Goal: Information Seeking & Learning: Learn about a topic

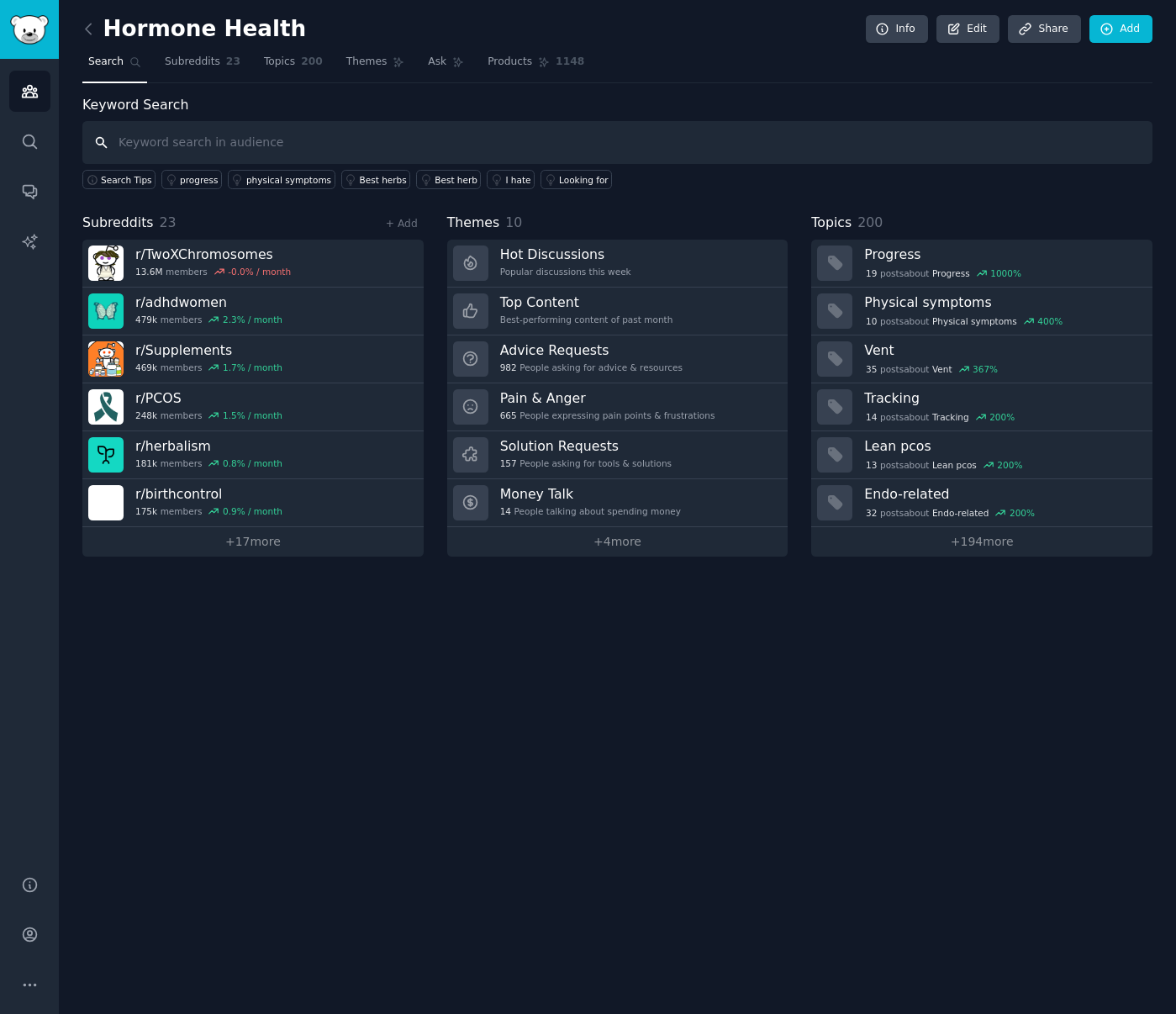
click at [218, 147] on input "text" at bounding box center [618, 143] width 1070 height 43
type input "[MEDICAL_DATA]"
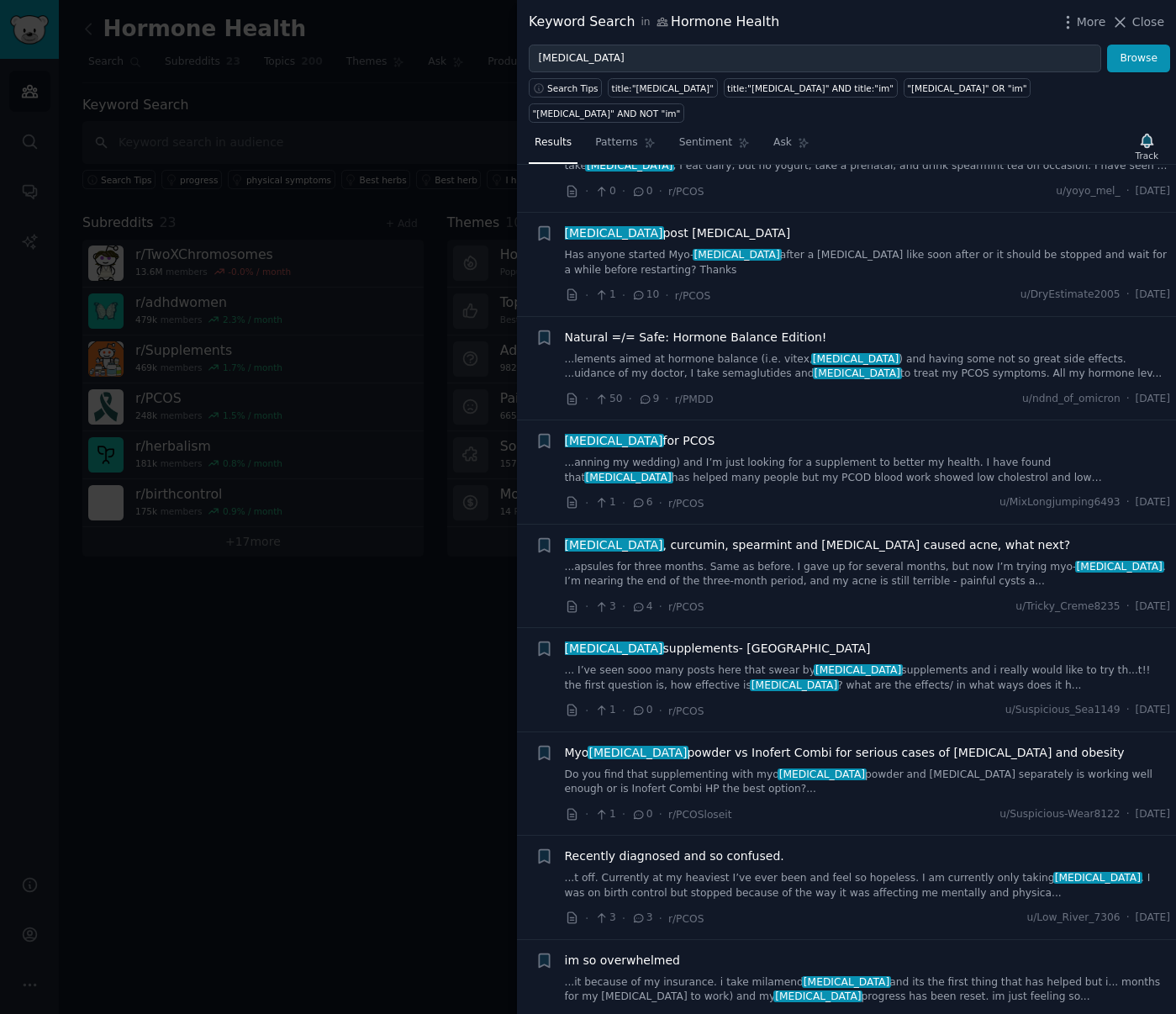
scroll to position [1745, 0]
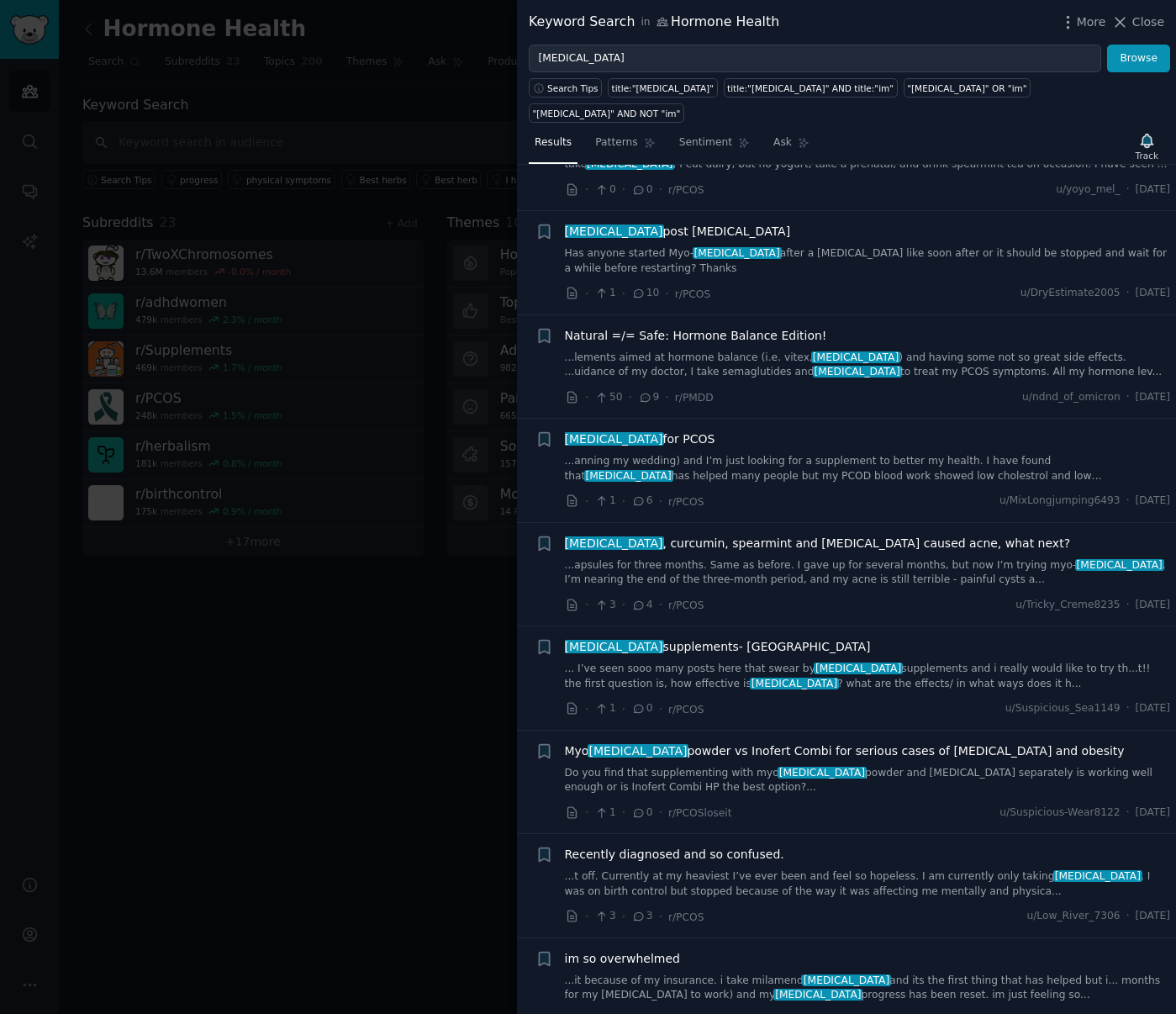
click at [862, 351] on link "...lements aimed at hormone balance (i.e. vitex, [MEDICAL_DATA] ) and having so…" at bounding box center [868, 365] width 607 height 29
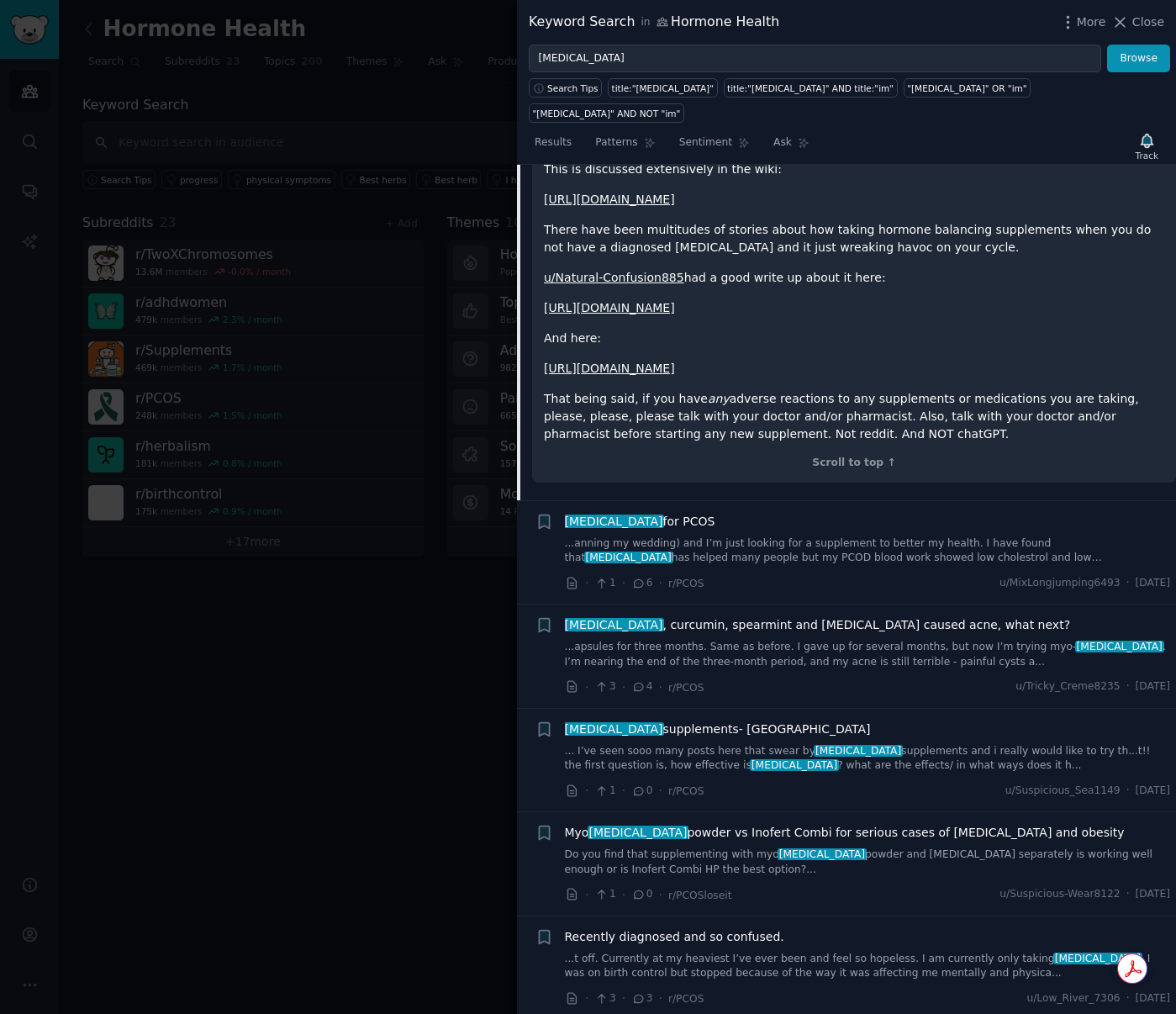
scroll to position [2433, 0]
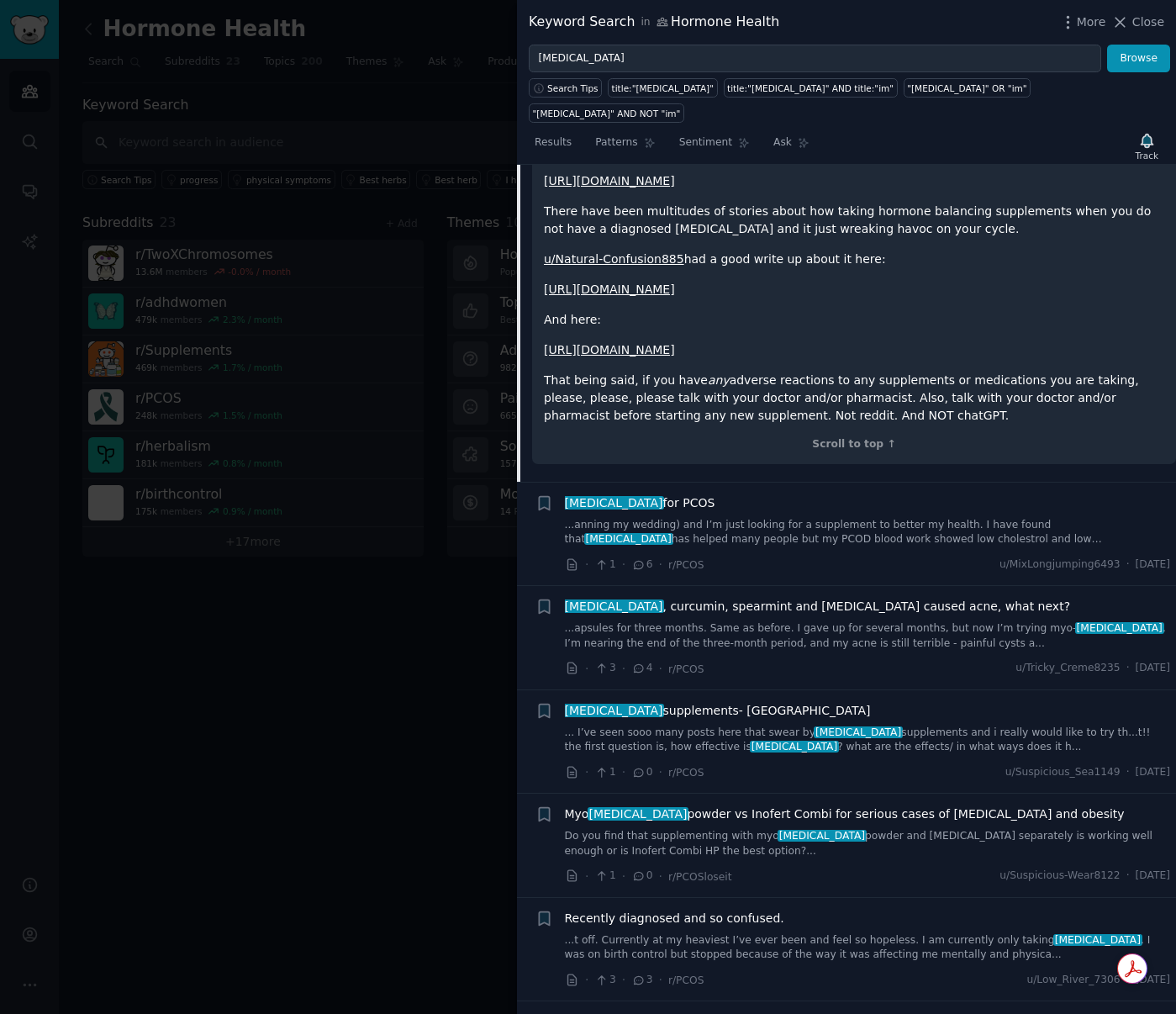
click at [883, 518] on link "...anning my wedding) and I’m just looking for a supplement to better my health…" at bounding box center [868, 532] width 607 height 29
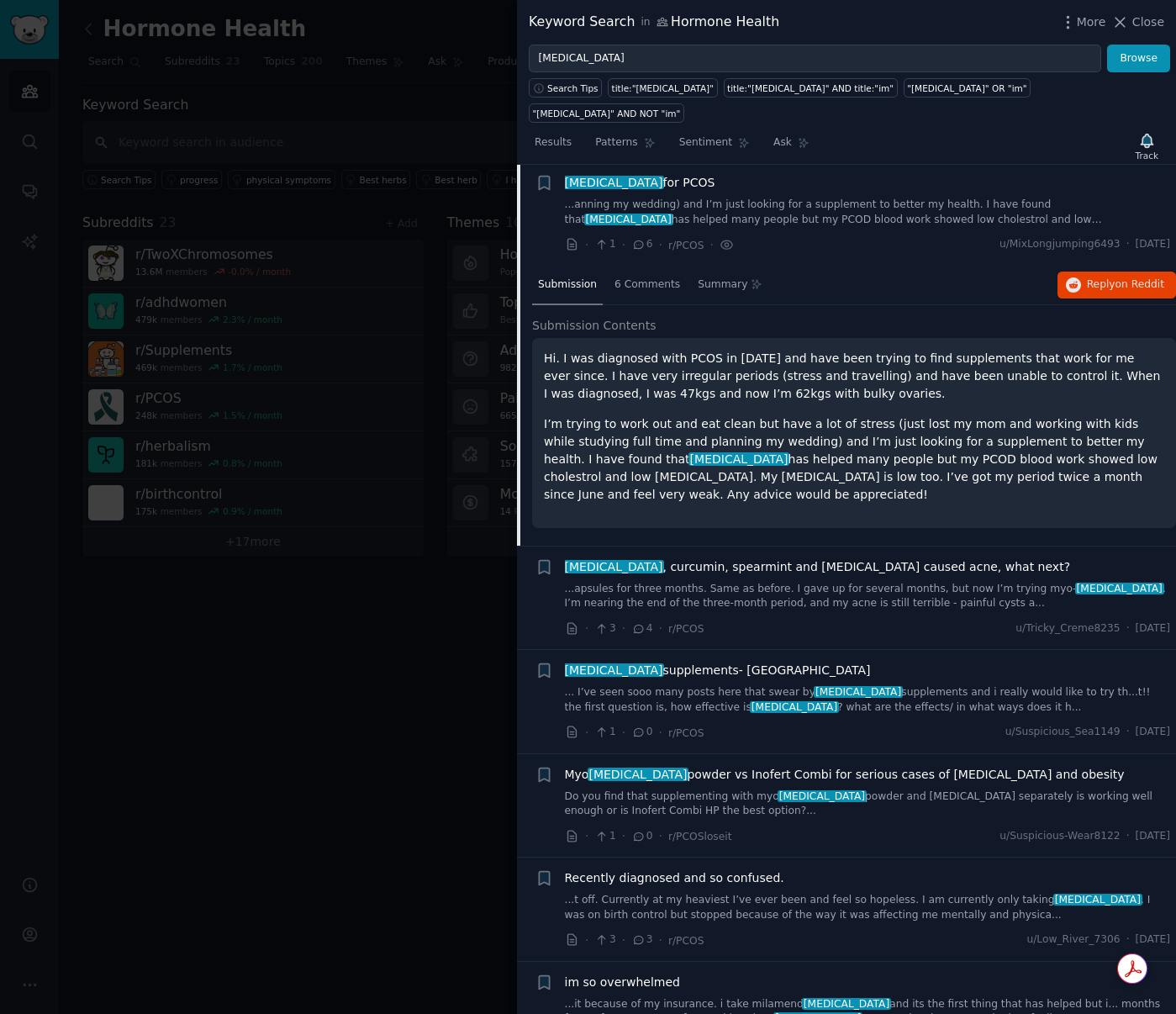
scroll to position [2000, 0]
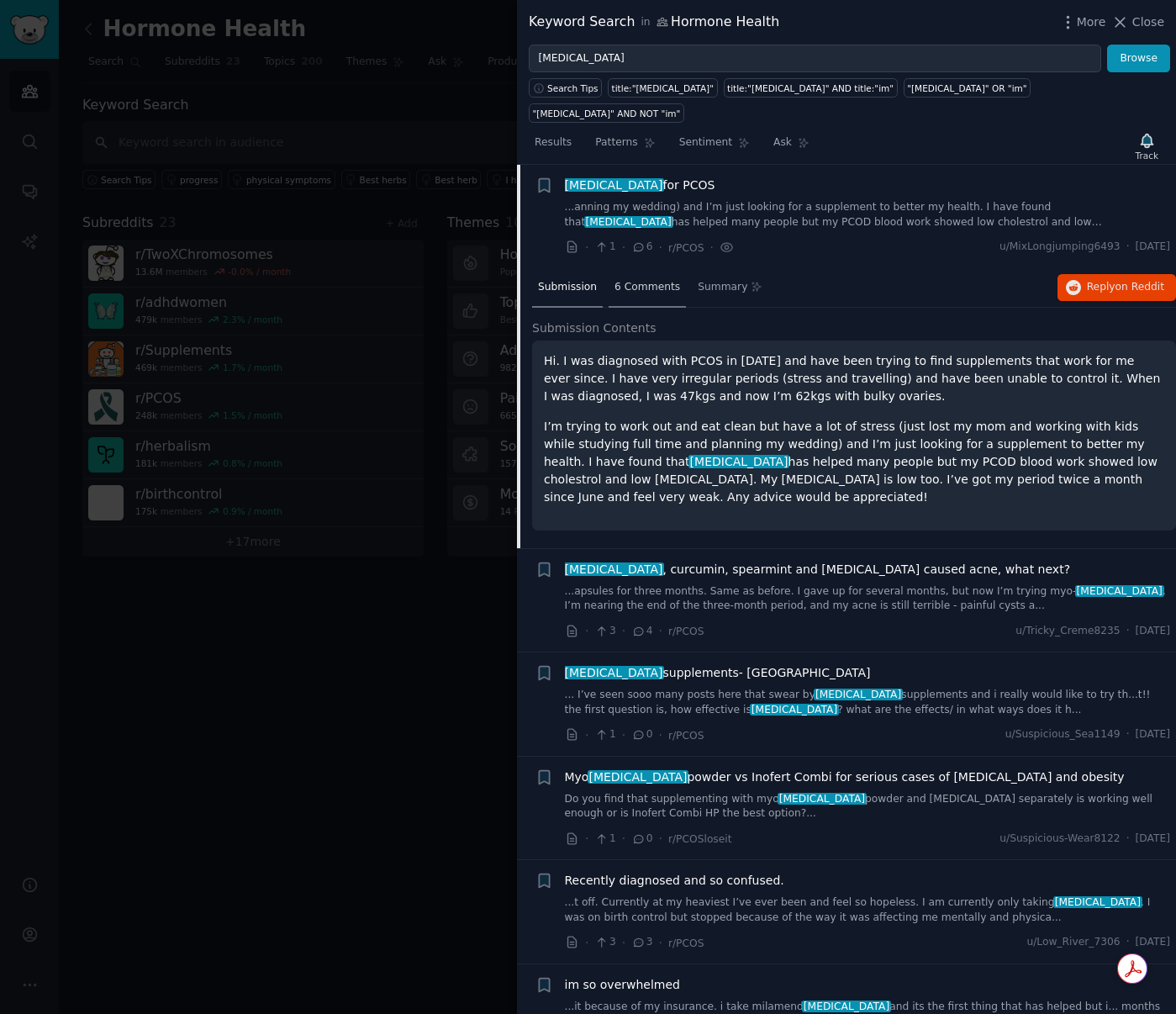
click at [624, 272] on div "6 Comments" at bounding box center [648, 288] width 78 height 40
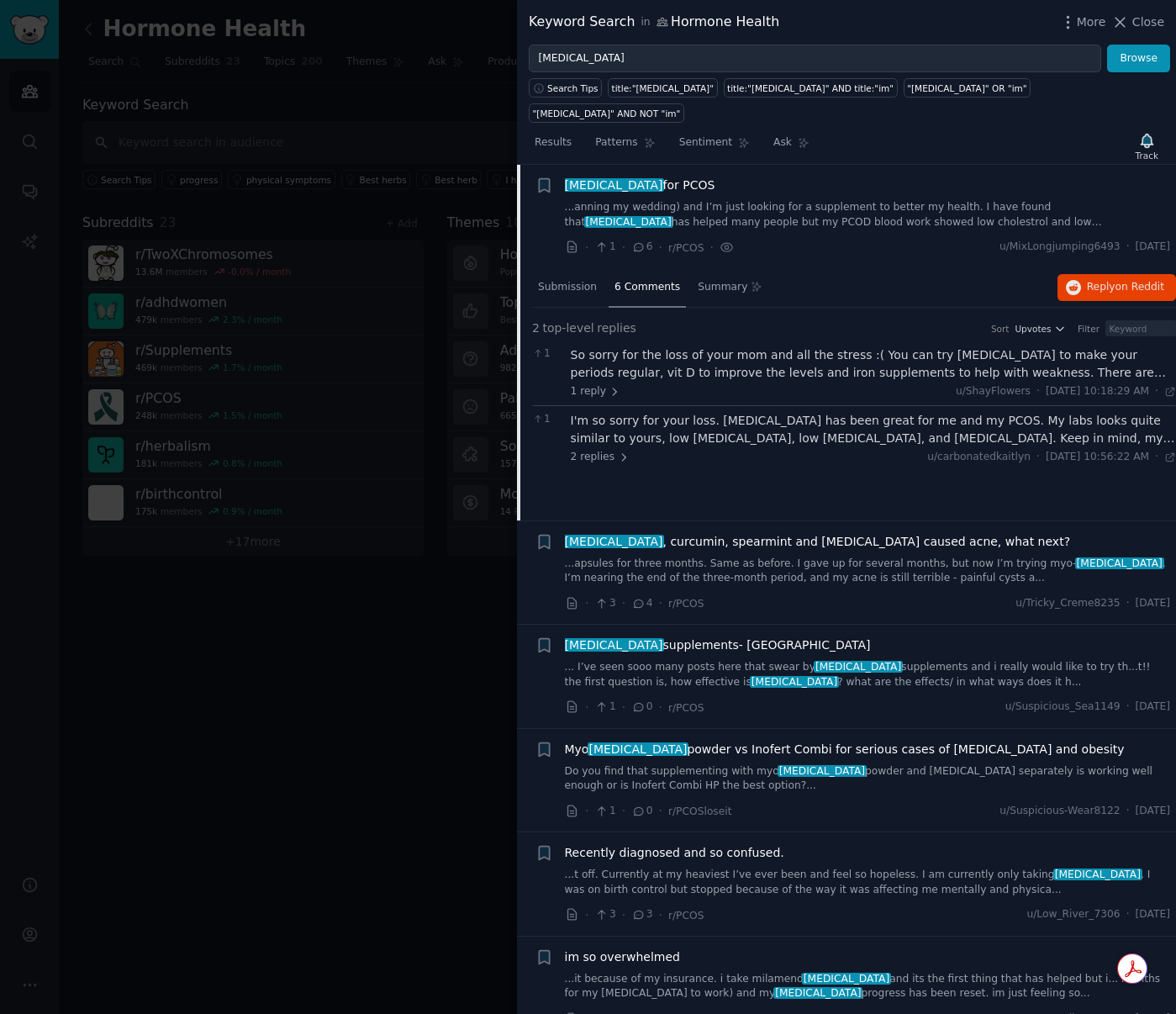
click at [884, 660] on link "... I’ve seen sooo many posts here that swear by [MEDICAL_DATA] supplements and…" at bounding box center [868, 675] width 607 height 29
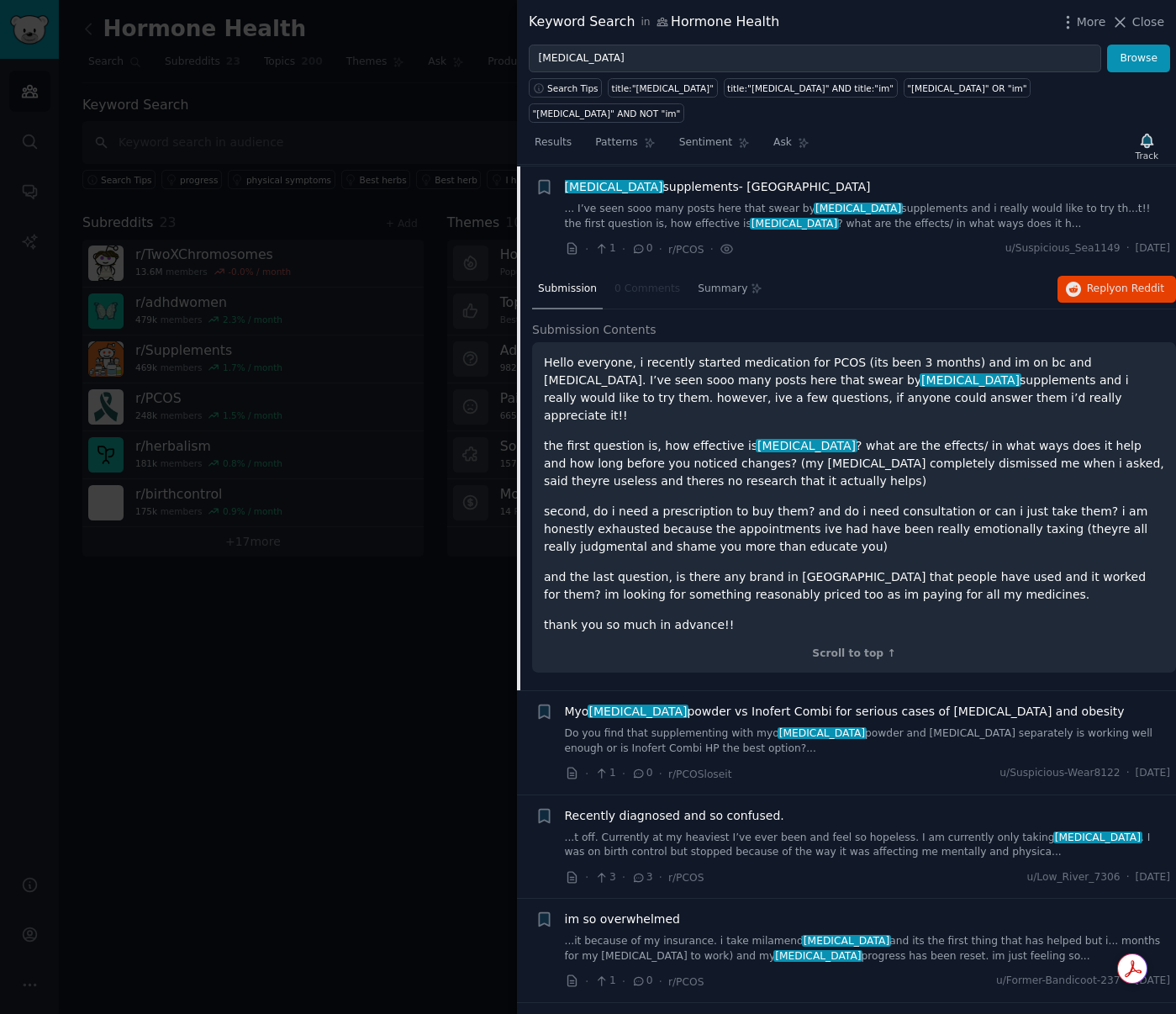
scroll to position [2207, 0]
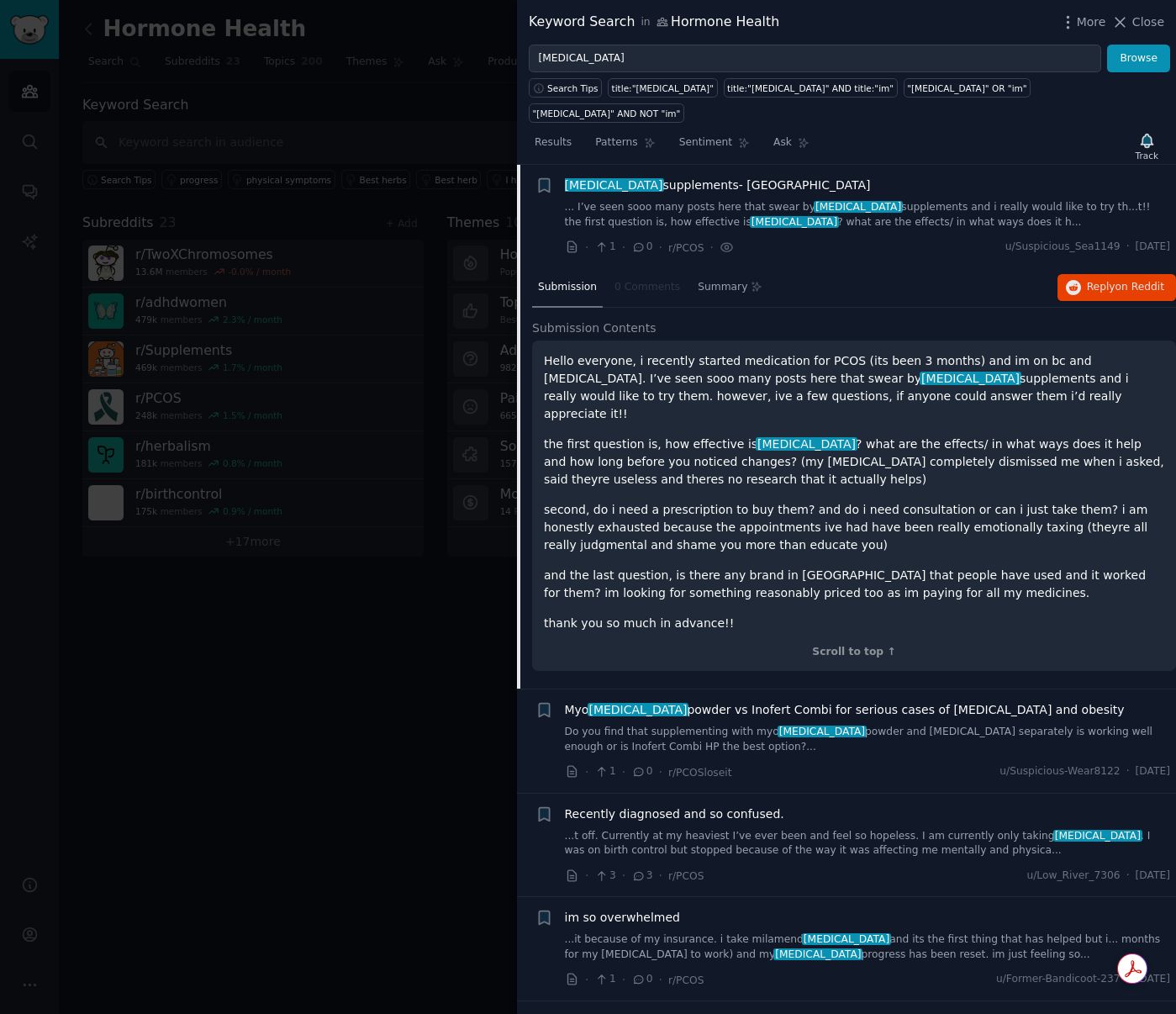
click at [619, 277] on nav "Submission 0 Comments Summary" at bounding box center [650, 288] width 236 height 40
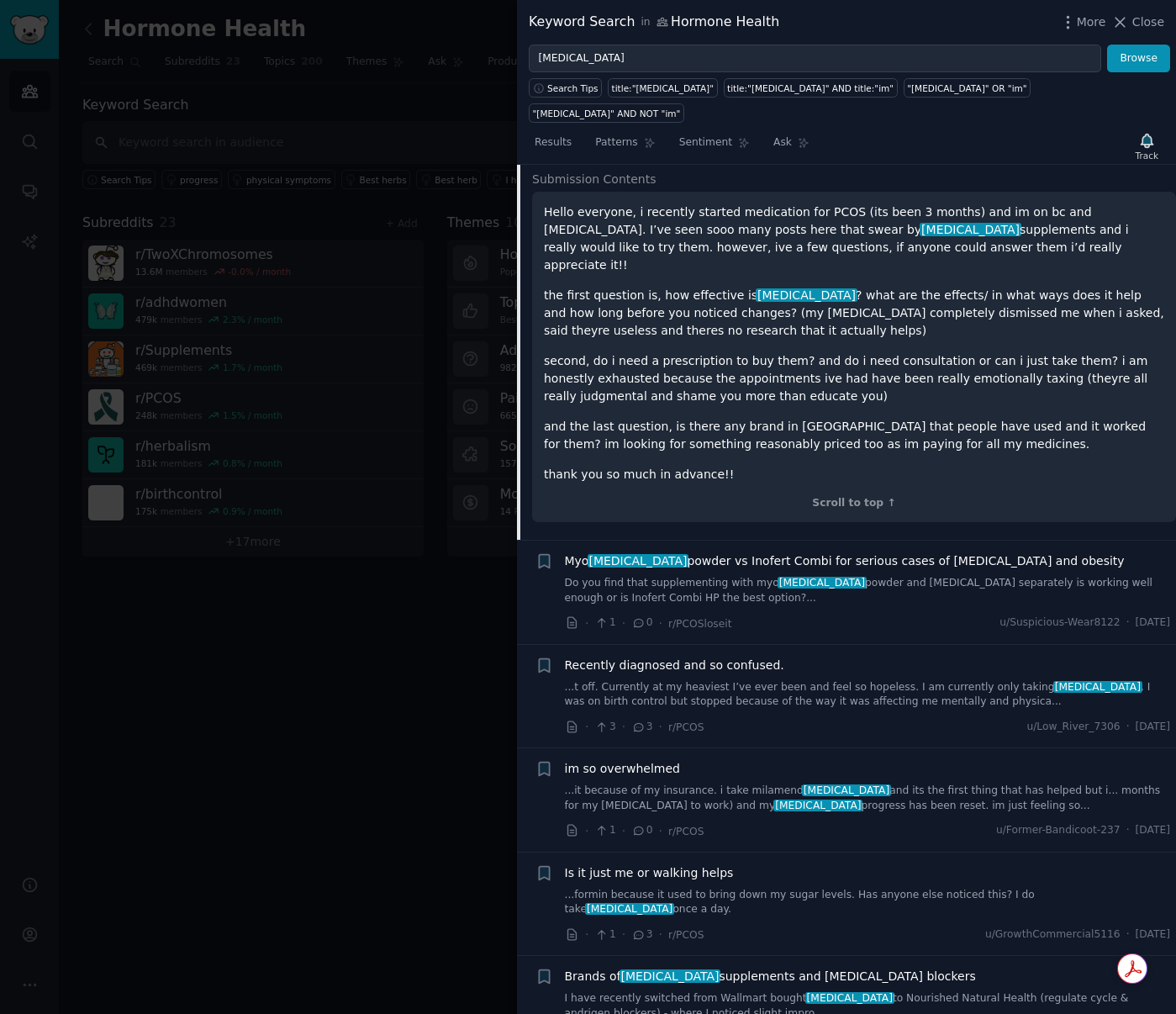
scroll to position [2358, 0]
click at [959, 782] on link "...it because of my insurance. i take milamend [MEDICAL_DATA] and its the first…" at bounding box center [868, 797] width 607 height 29
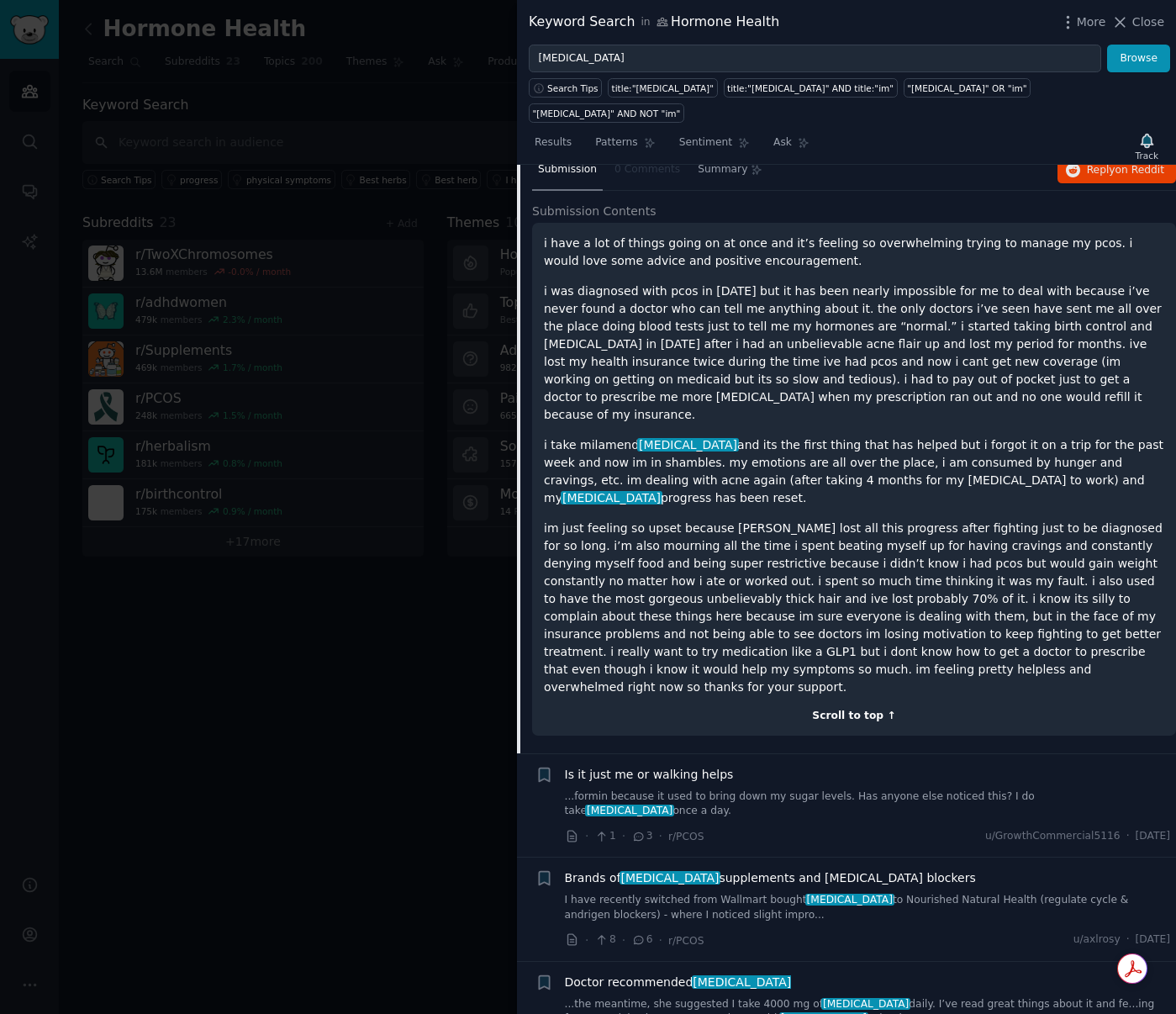
scroll to position [2638, 0]
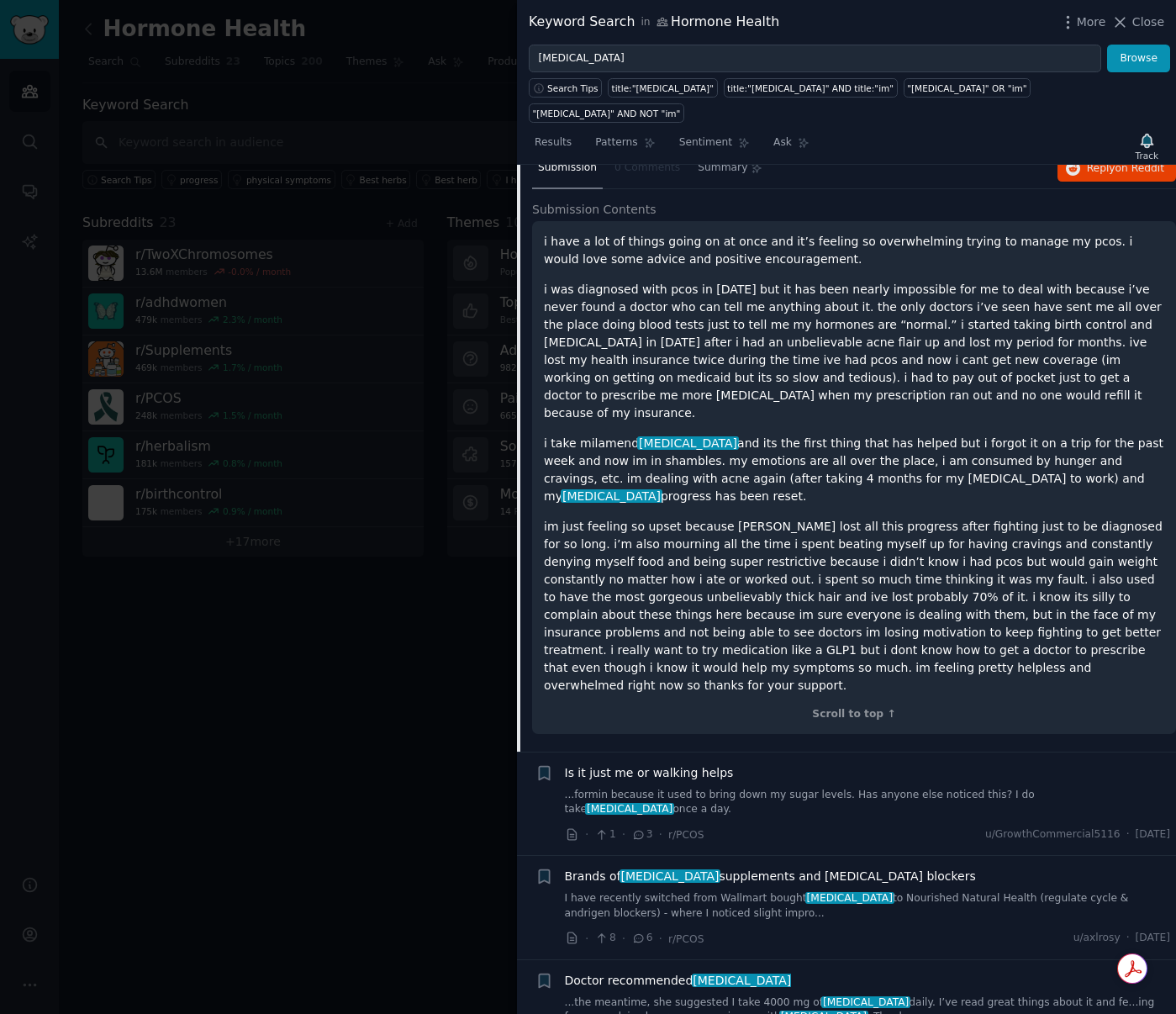
click at [1057, 892] on link "I have recently switched from Wallmart bought [MEDICAL_DATA] to Nourished Natur…" at bounding box center [868, 906] width 607 height 29
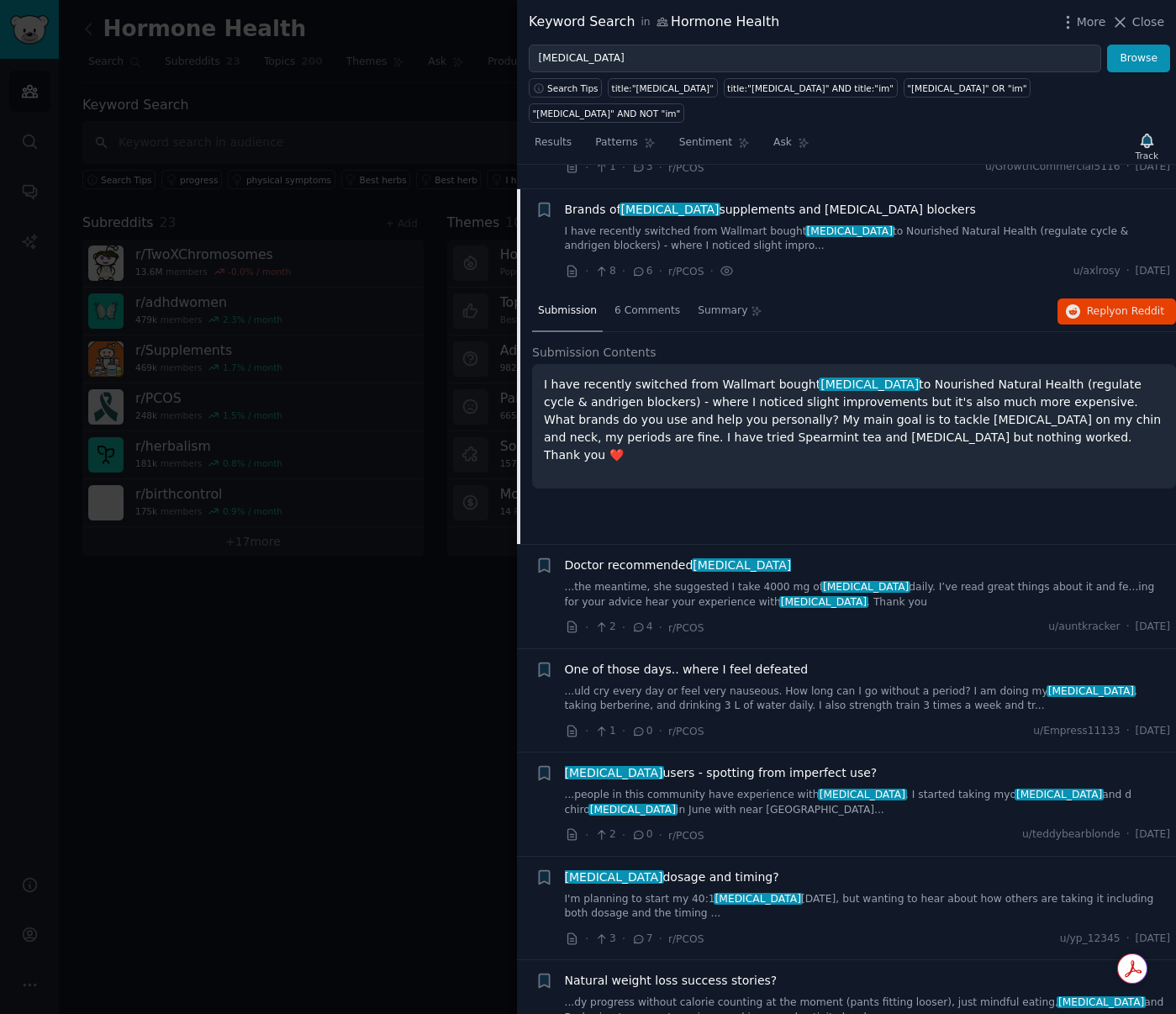
scroll to position [2711, 0]
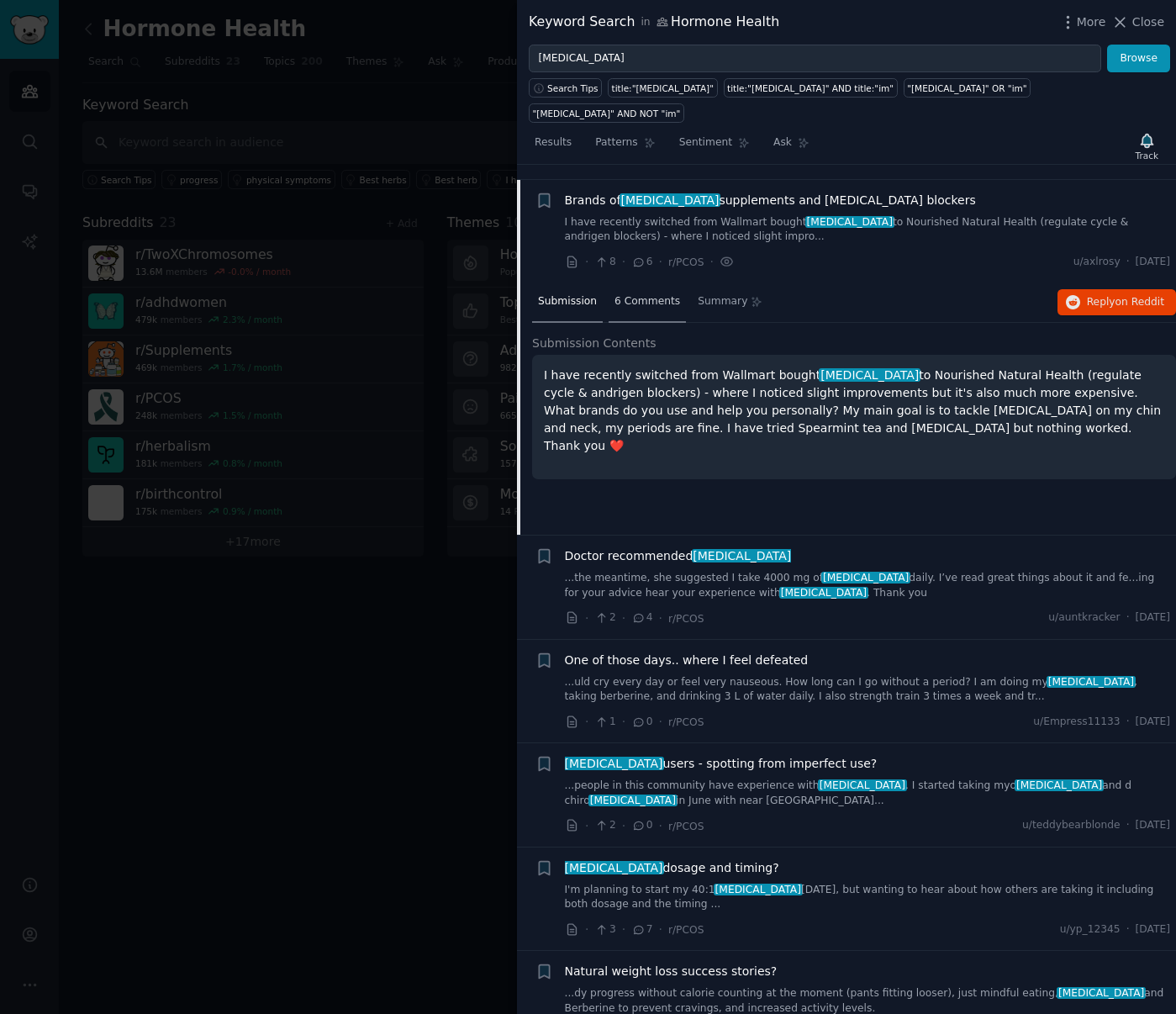
click at [647, 295] on span "6 Comments" at bounding box center [647, 302] width 65 height 16
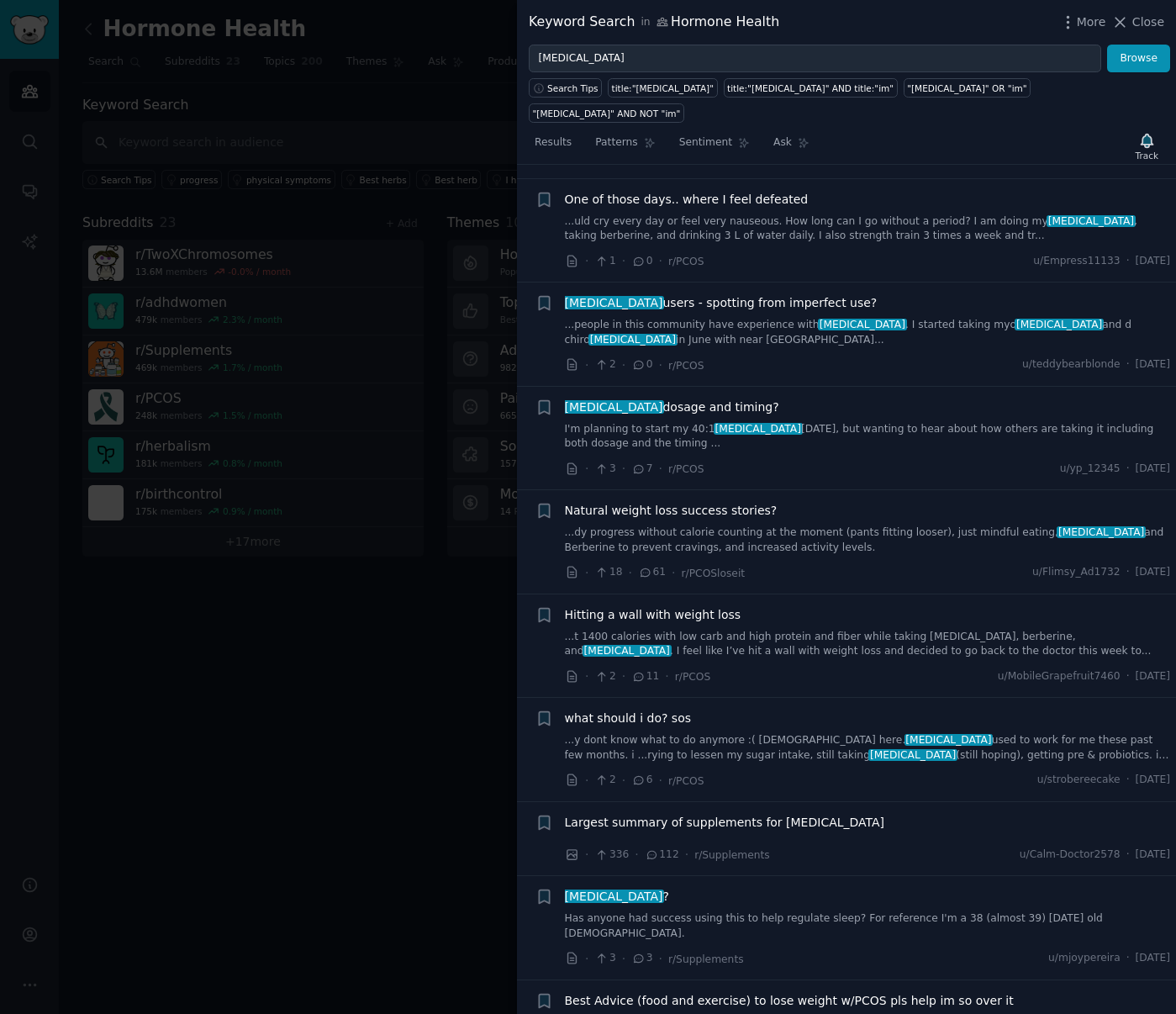
scroll to position [3207, 0]
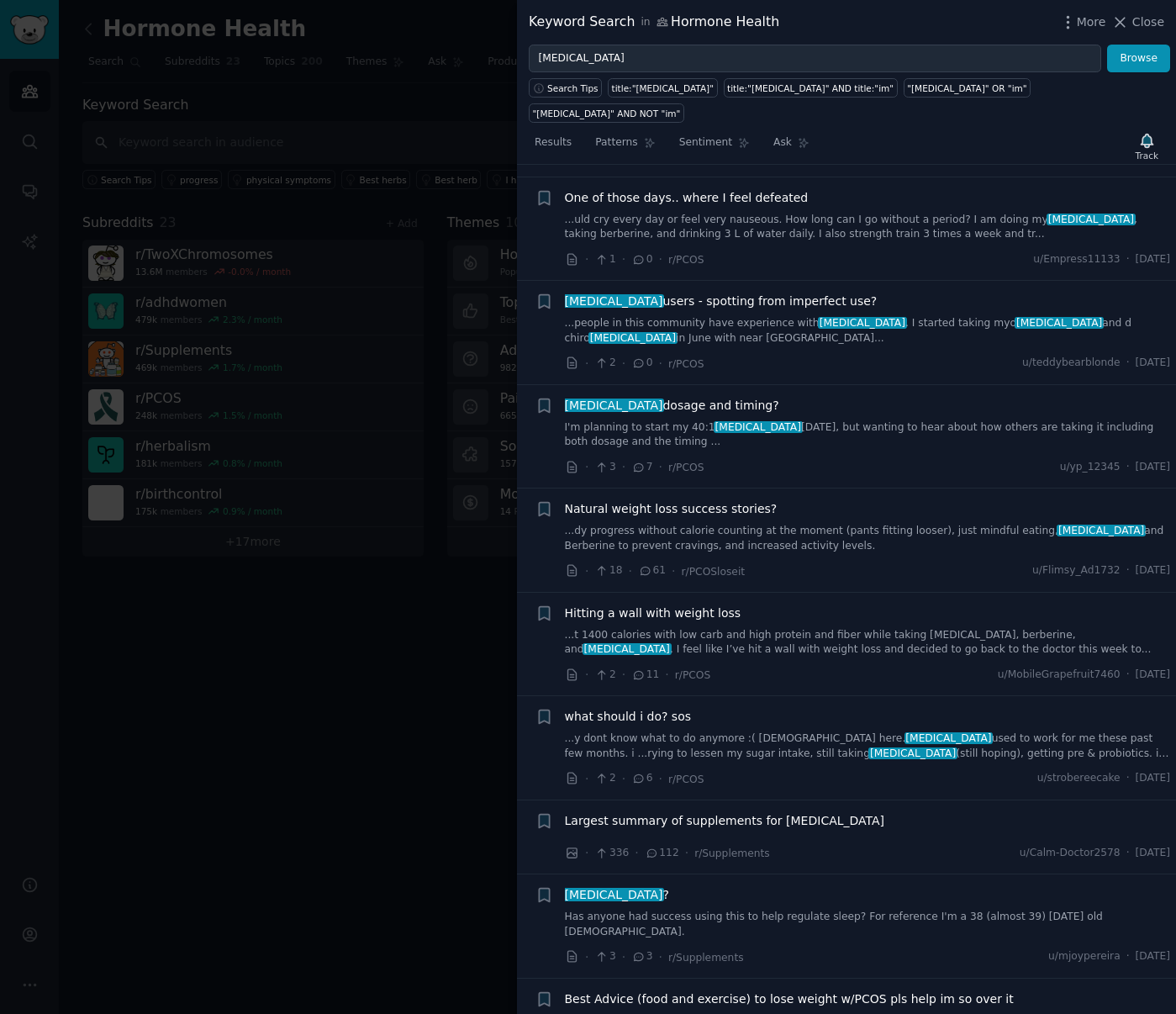
click at [864, 844] on div "· 336 · 112 · r/Supplements u/Calm-Doctor2578 · [DATE]" at bounding box center [868, 853] width 607 height 17
click at [800, 812] on span "Largest summary of supplements for [MEDICAL_DATA]" at bounding box center [725, 821] width 320 height 17
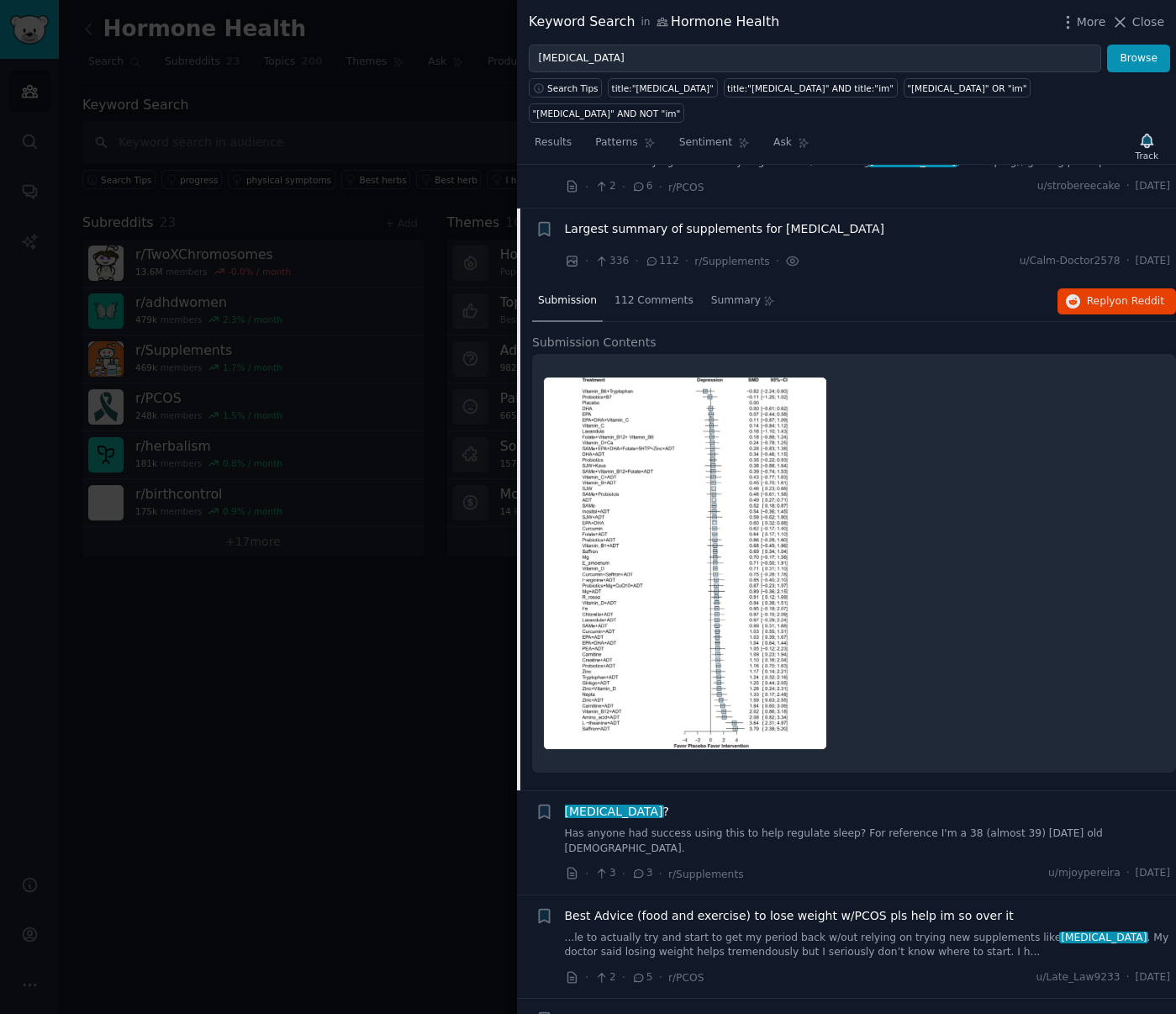
scroll to position [3543, 0]
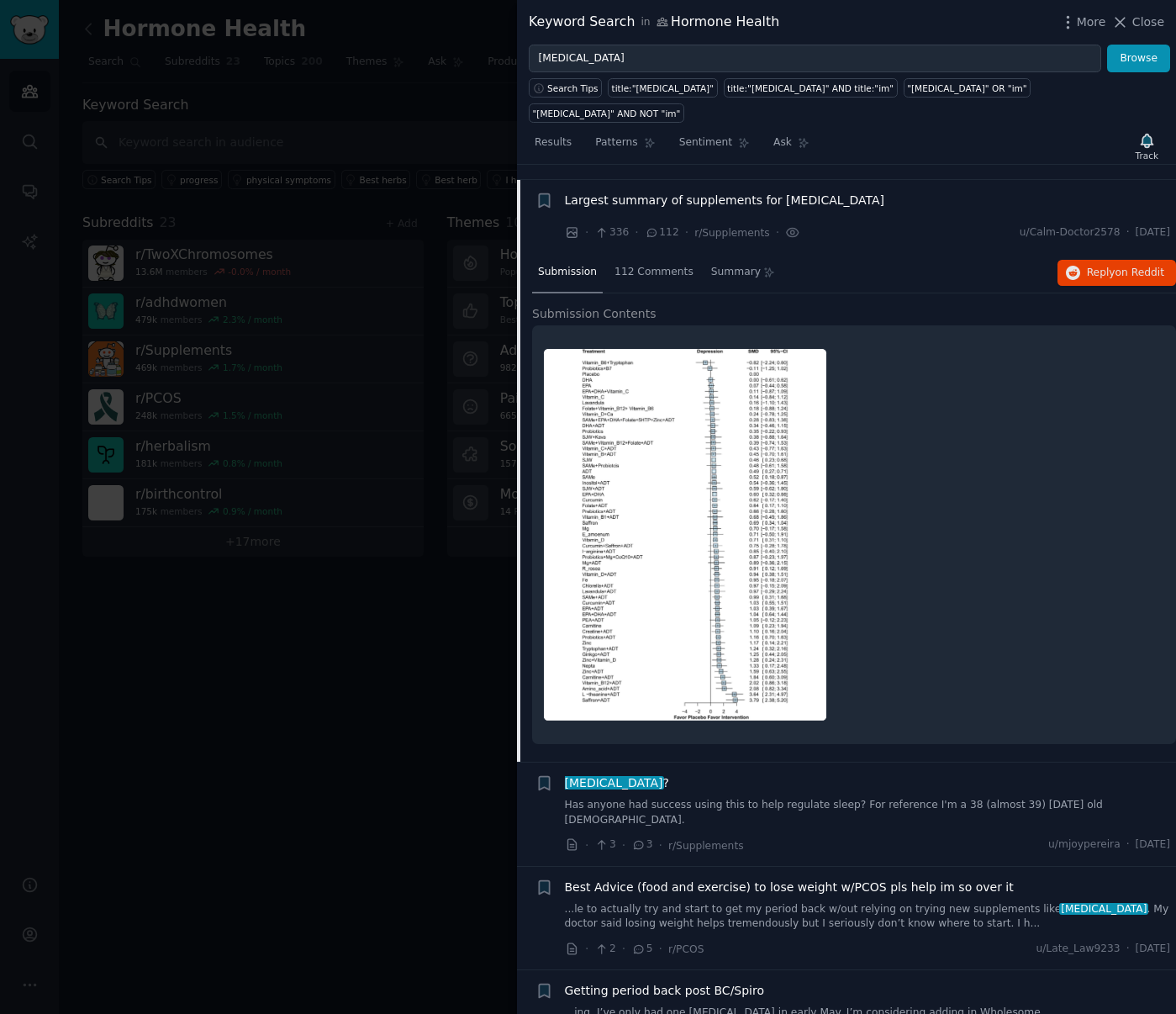
click at [675, 583] on img at bounding box center [685, 534] width 283 height 371
click at [669, 555] on img at bounding box center [685, 534] width 283 height 371
click at [624, 264] on span "112 Comments" at bounding box center [654, 271] width 79 height 16
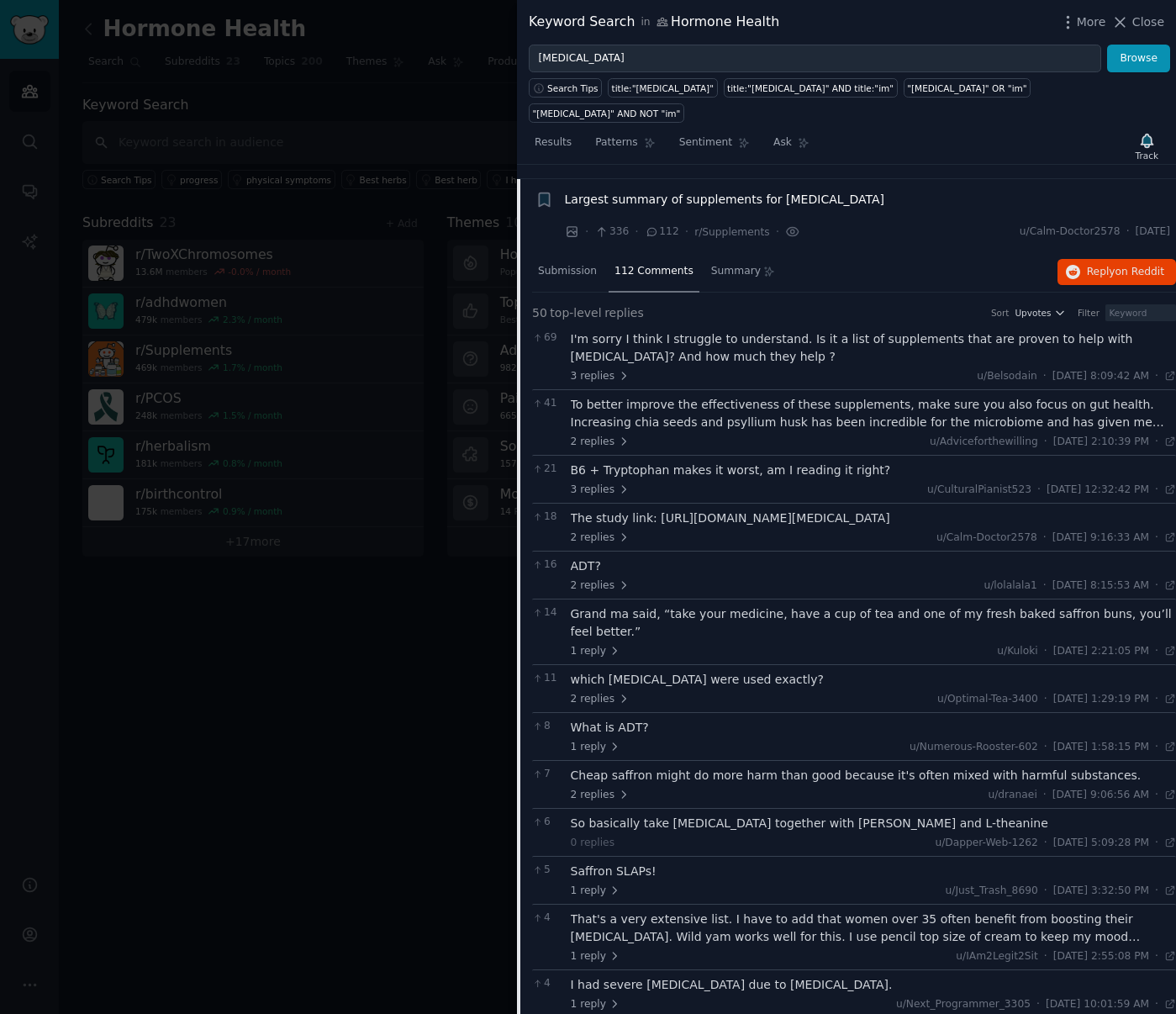
click at [719, 557] on div "ADT?" at bounding box center [874, 566] width 607 height 17
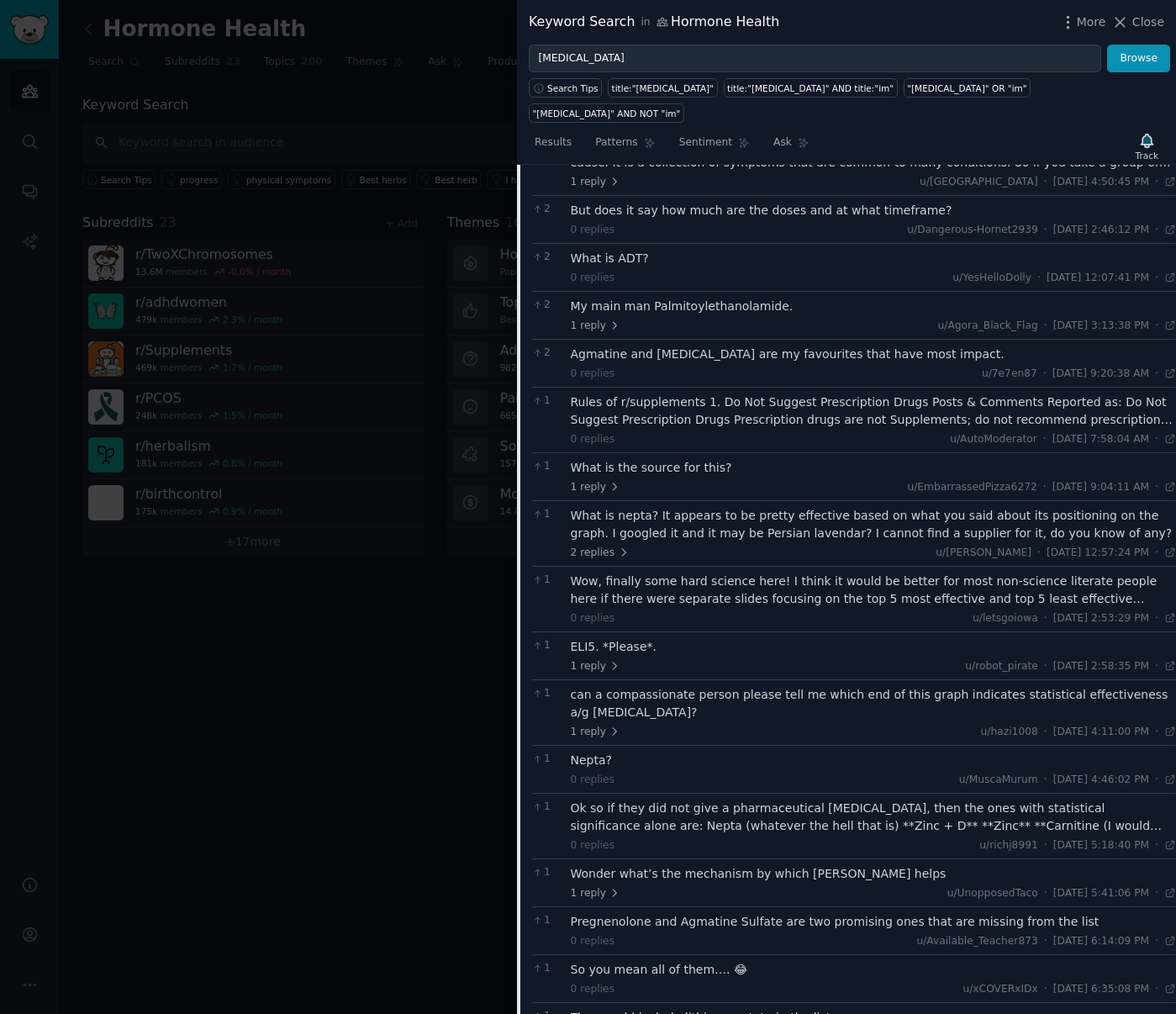
scroll to position [4660, 0]
click at [785, 889] on div "1 reply u/UnopposedTaco · [DATE] 5:41:06 PM Wed 9/3/2025 ·" at bounding box center [874, 897] width 607 height 16
click at [787, 868] on div "Wonder what’s the mechanism by which [PERSON_NAME] helps" at bounding box center [874, 876] width 607 height 17
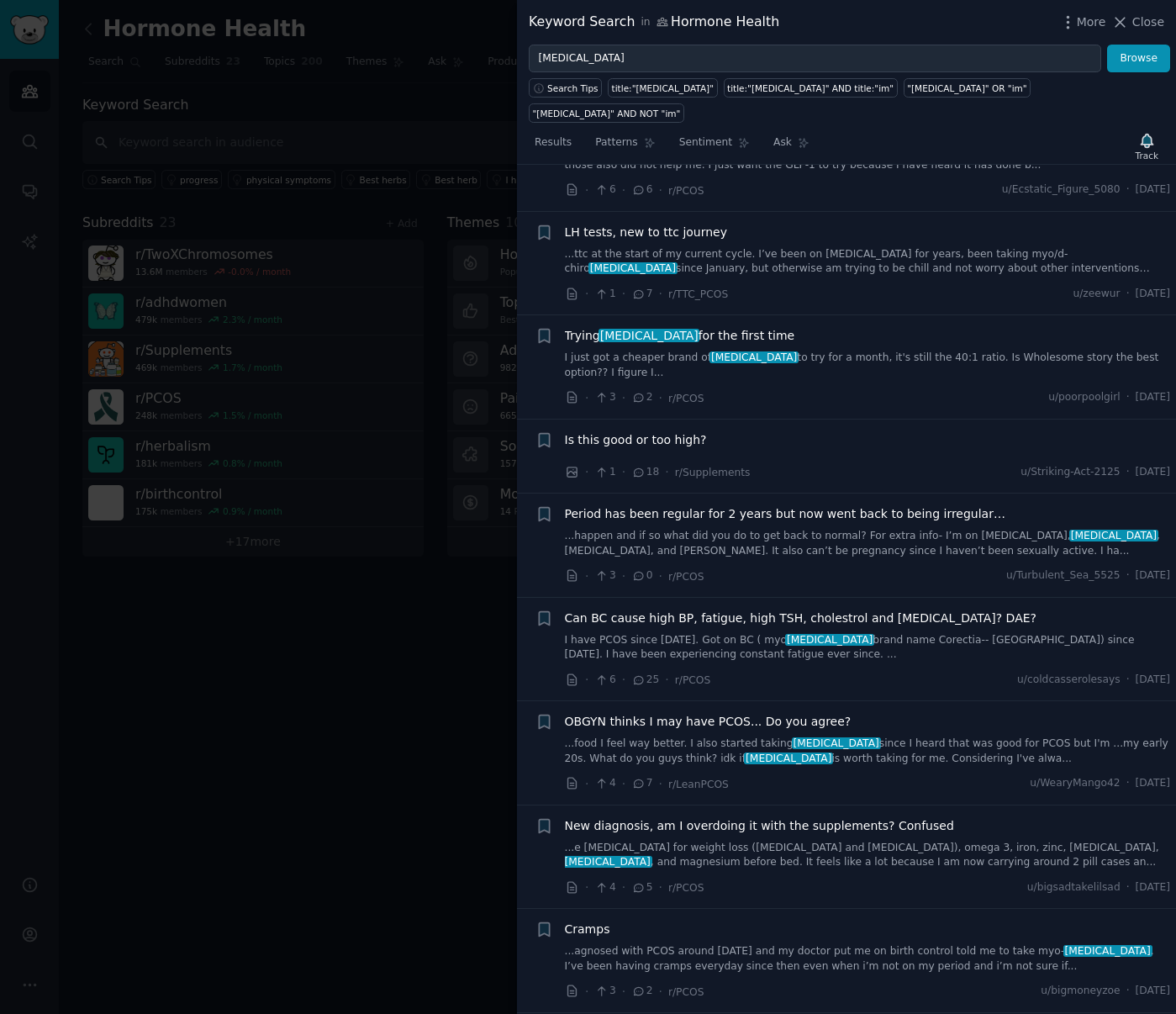
scroll to position [8847, 0]
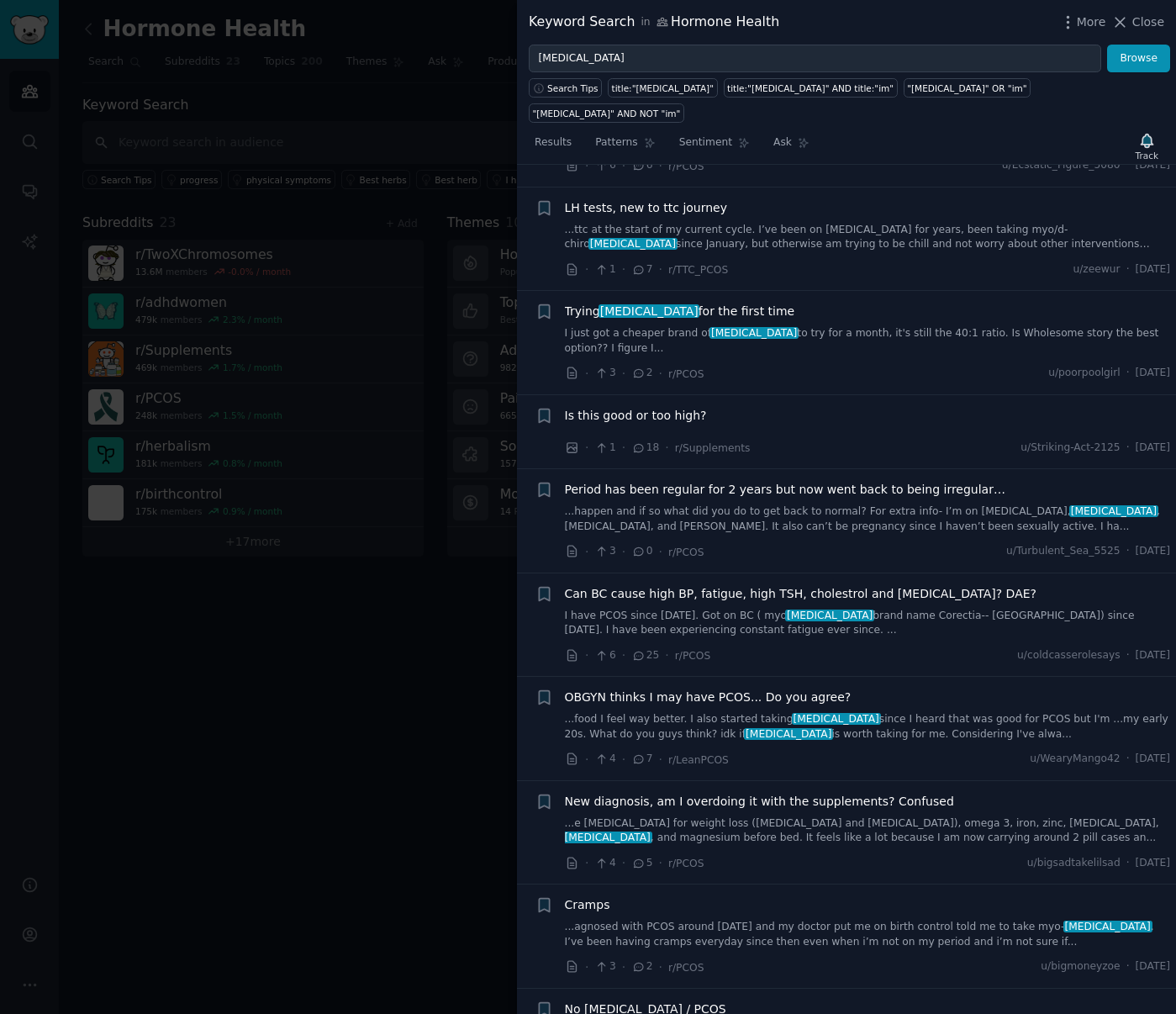
click at [752, 688] on span "OBGYN thinks I may have PCOS... Do you agree?" at bounding box center [708, 697] width 287 height 17
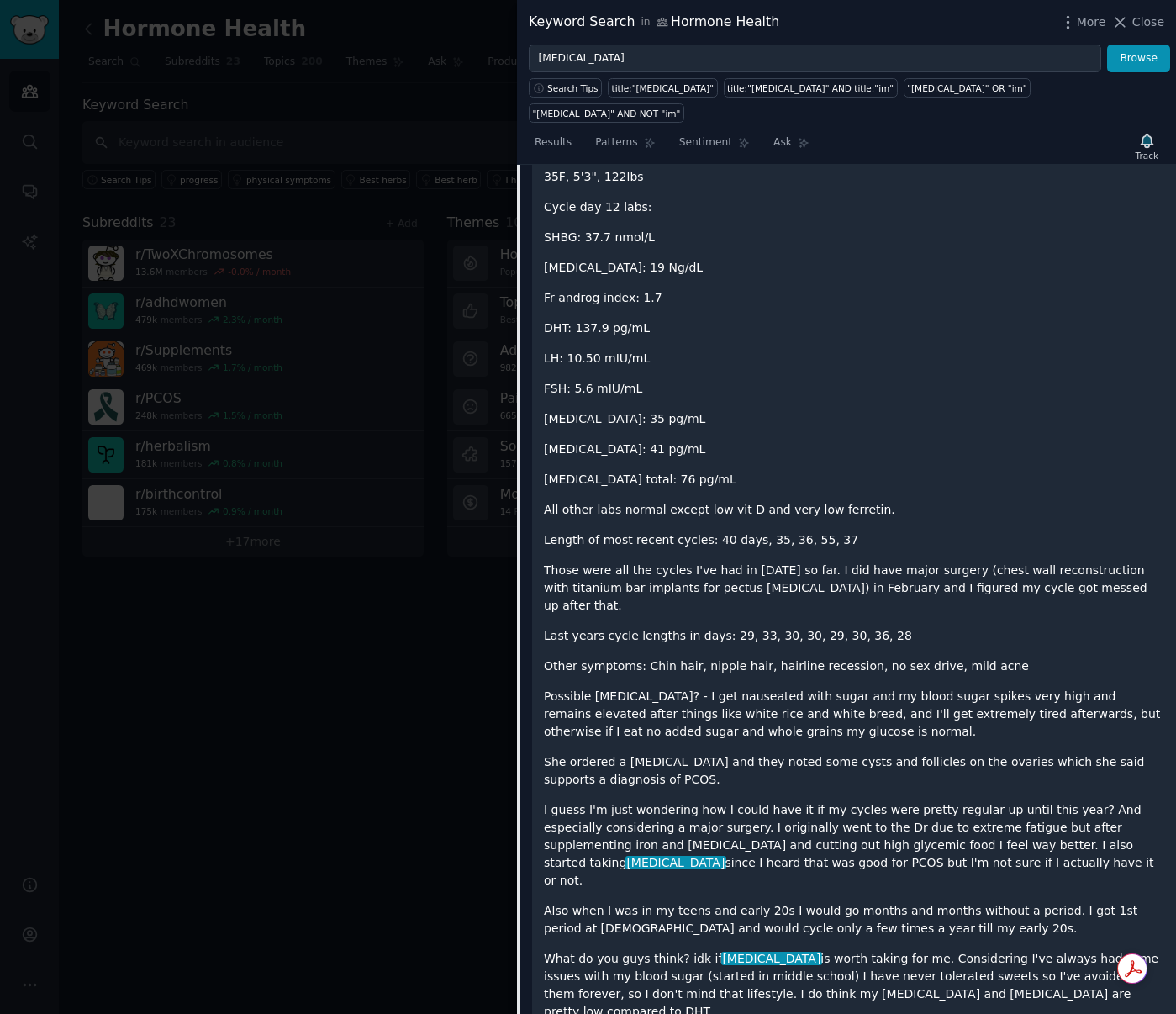
scroll to position [6350, 0]
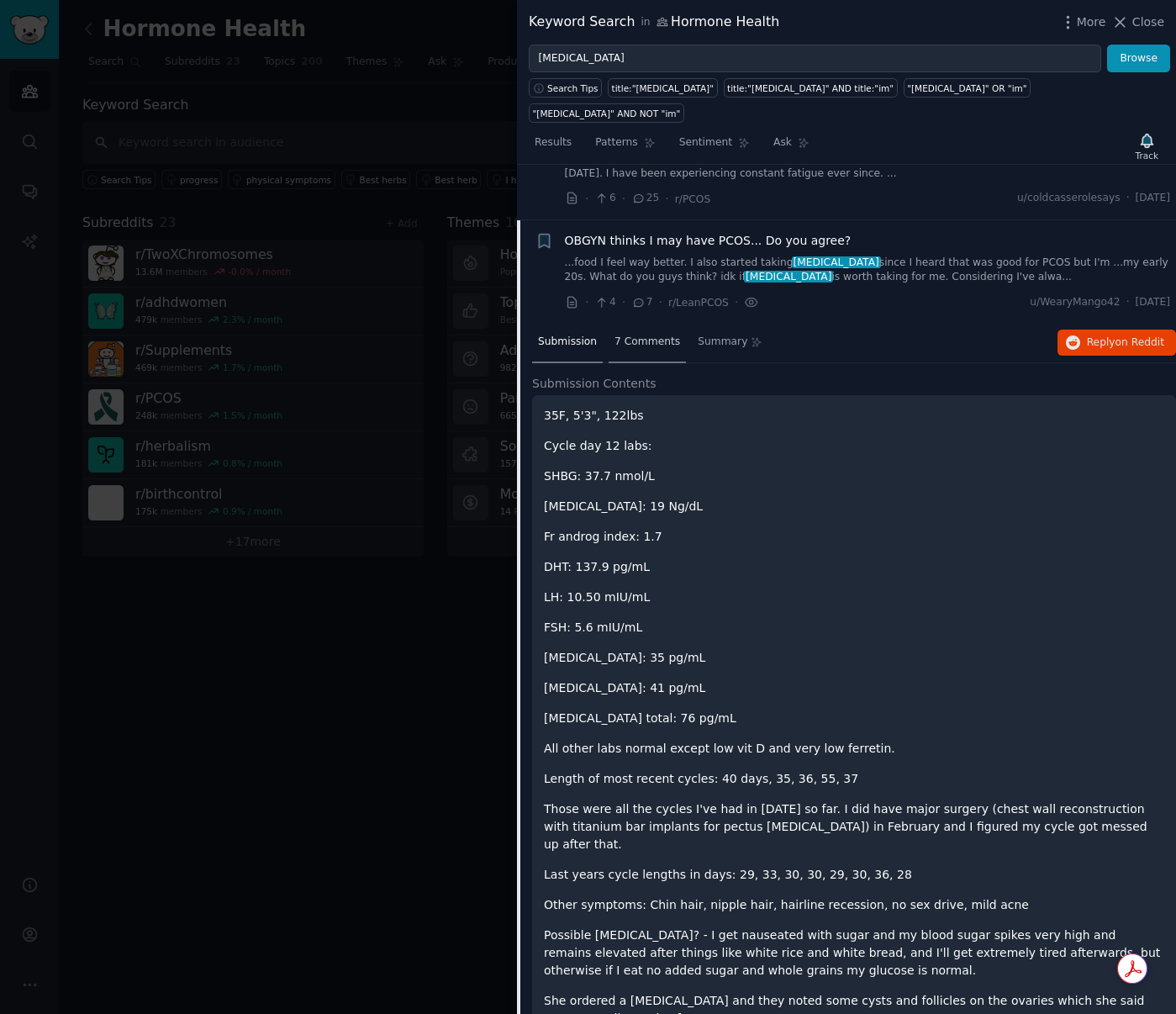
click at [646, 334] on span "7 Comments" at bounding box center [647, 342] width 65 height 16
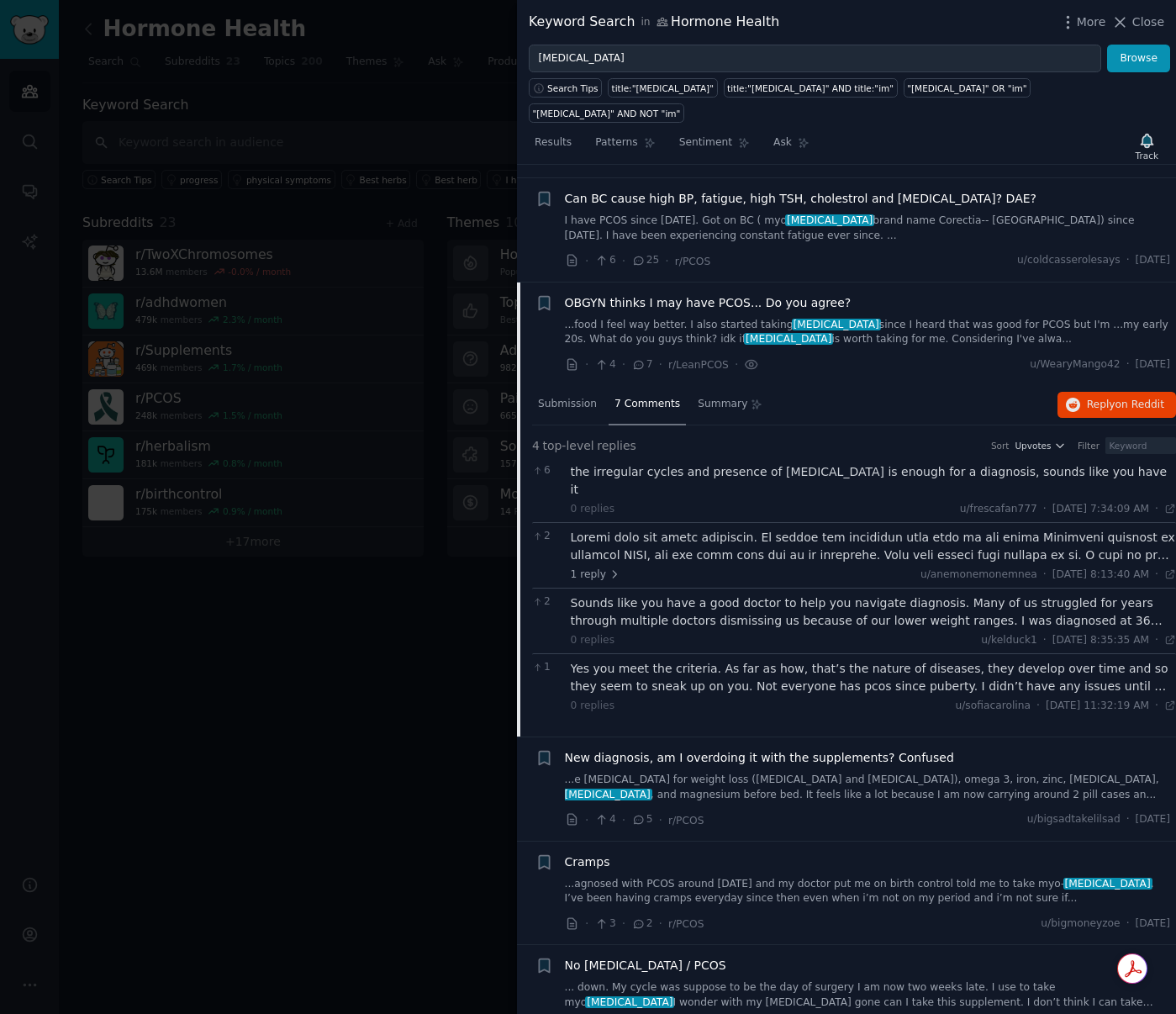
scroll to position [6278, 0]
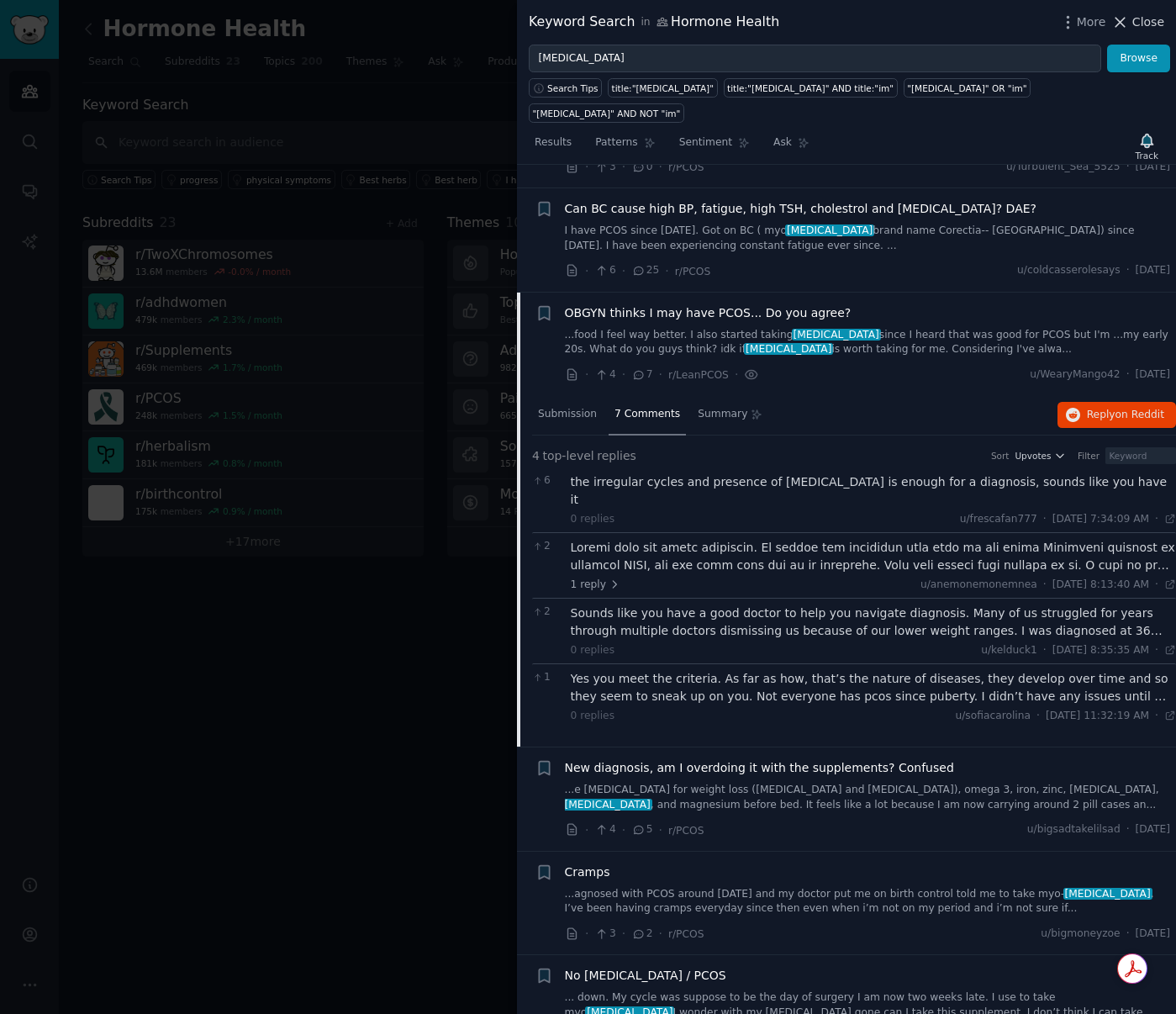
click at [1145, 23] on span "Close" at bounding box center [1148, 22] width 32 height 17
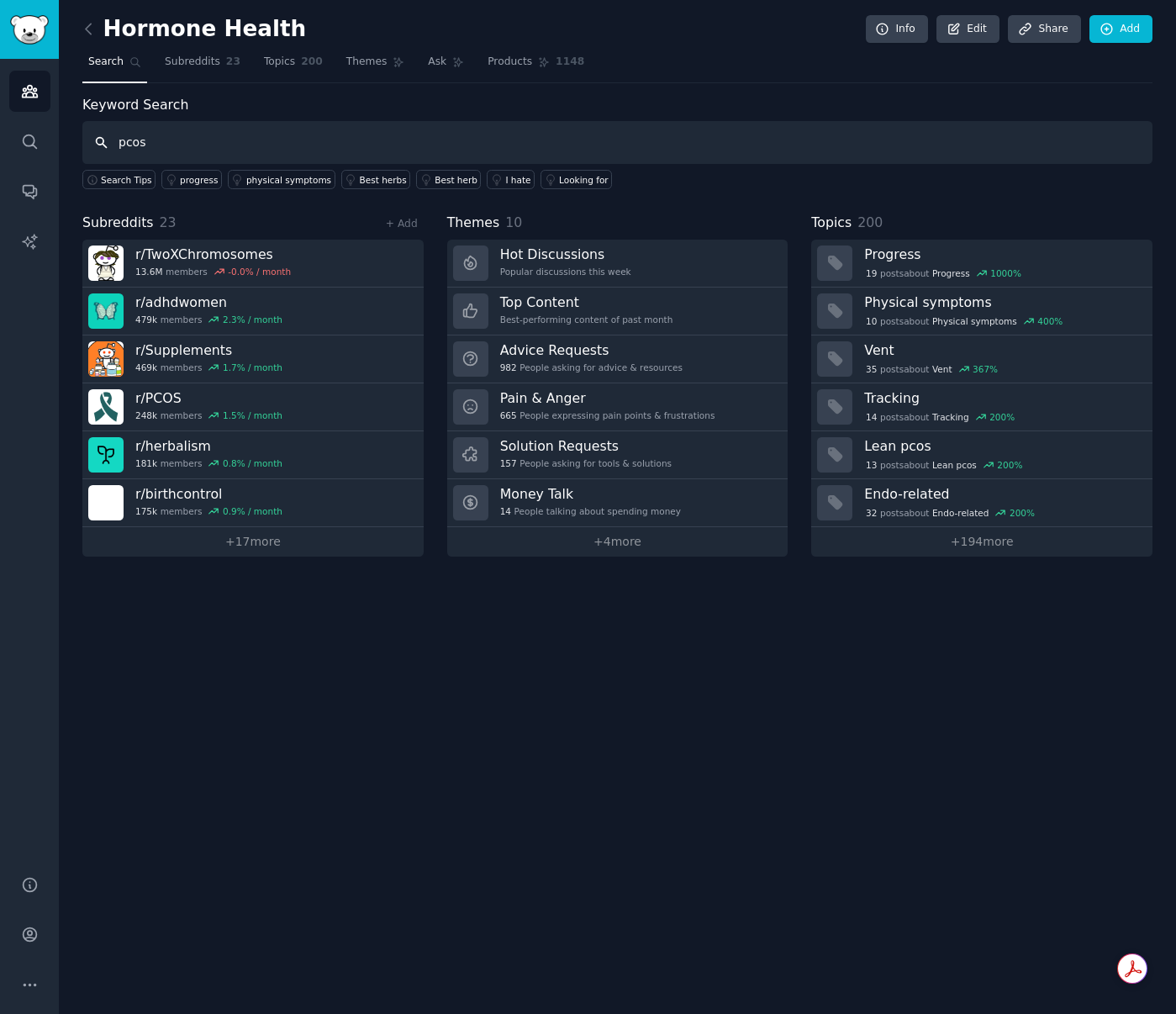
type input "pcos"
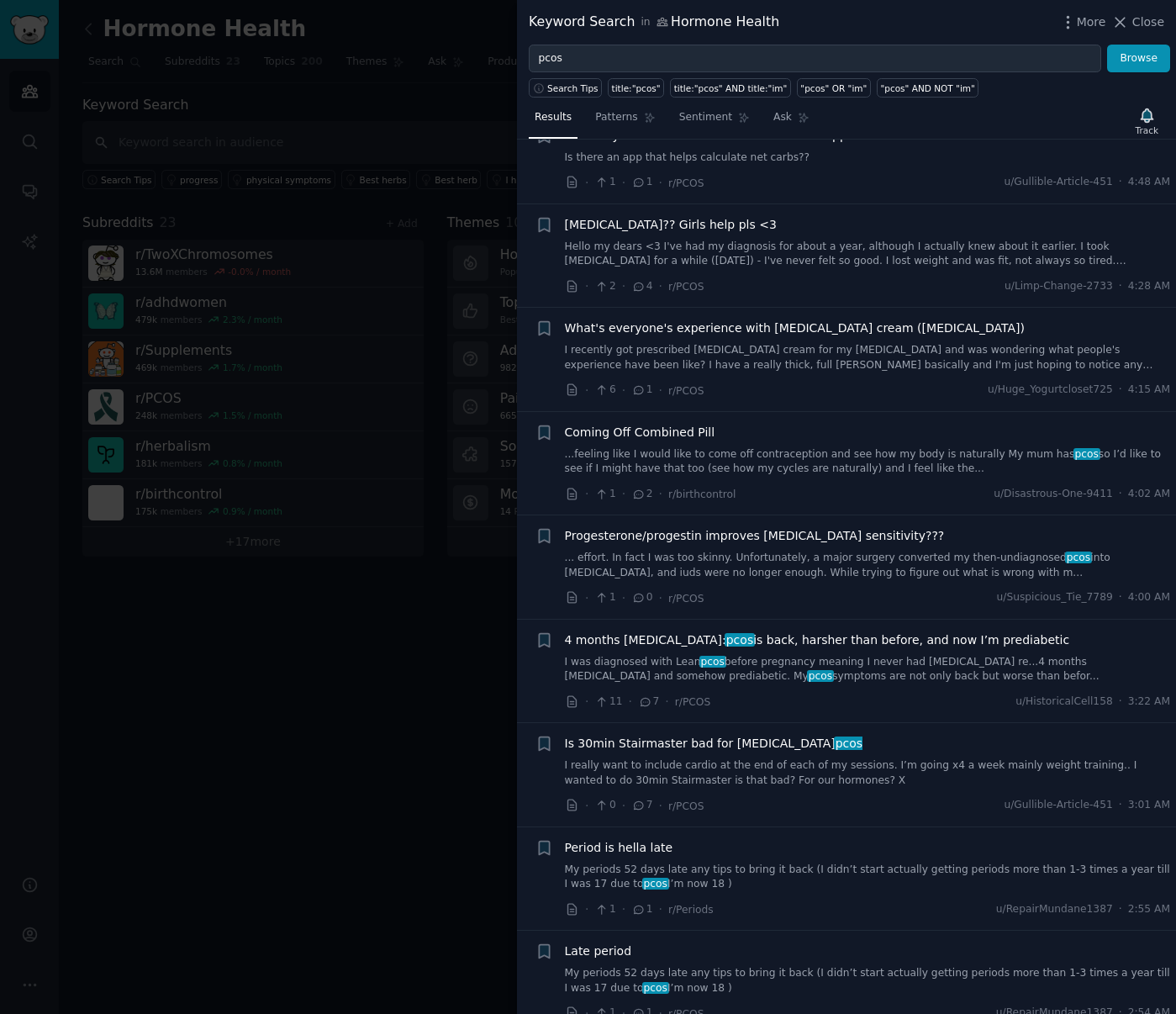
scroll to position [2163, 0]
